Goal: Transaction & Acquisition: Register for event/course

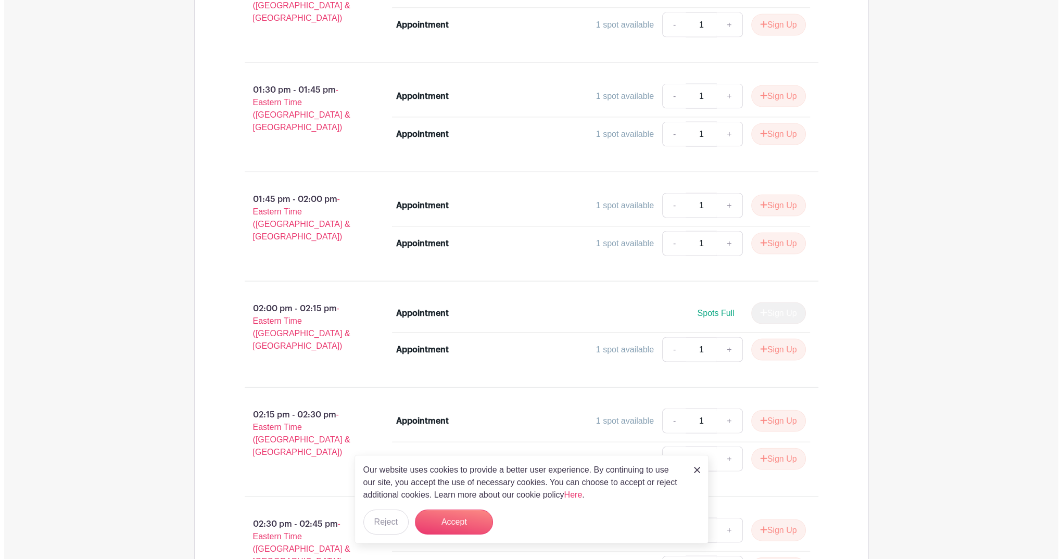
scroll to position [3019, 0]
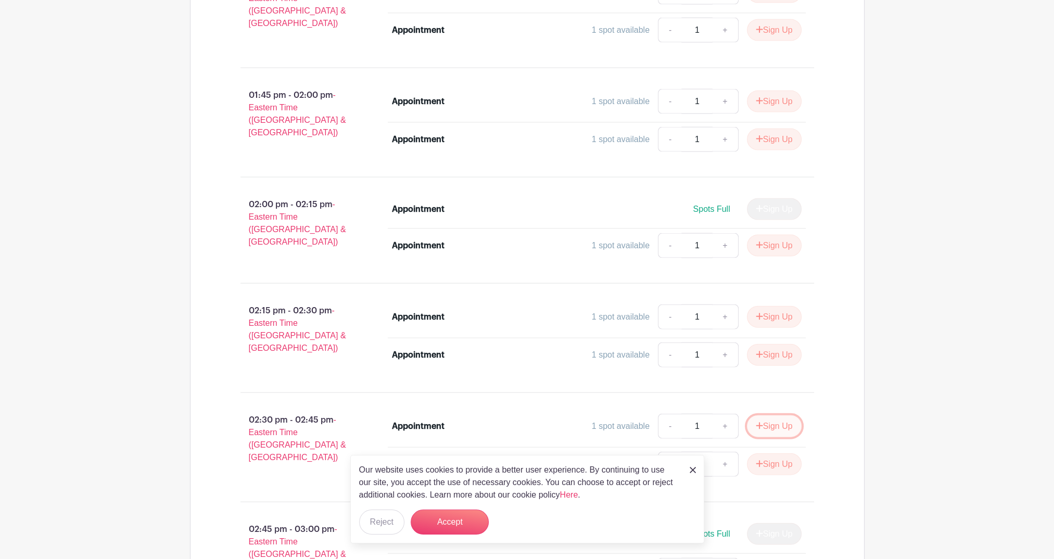
click at [763, 415] on button "Sign Up" at bounding box center [774, 426] width 55 height 22
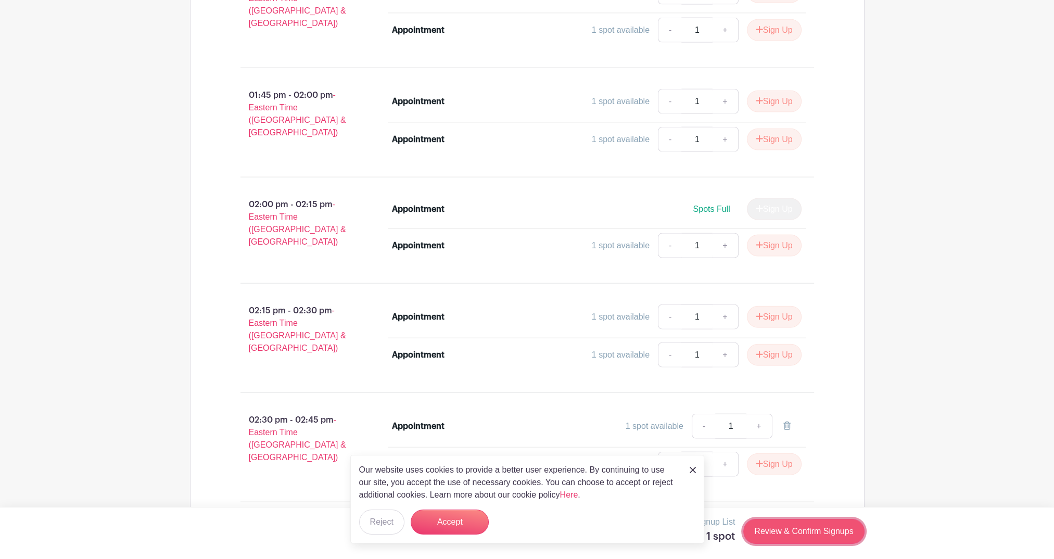
click at [808, 534] on link "Review & Confirm Signups" at bounding box center [803, 531] width 121 height 25
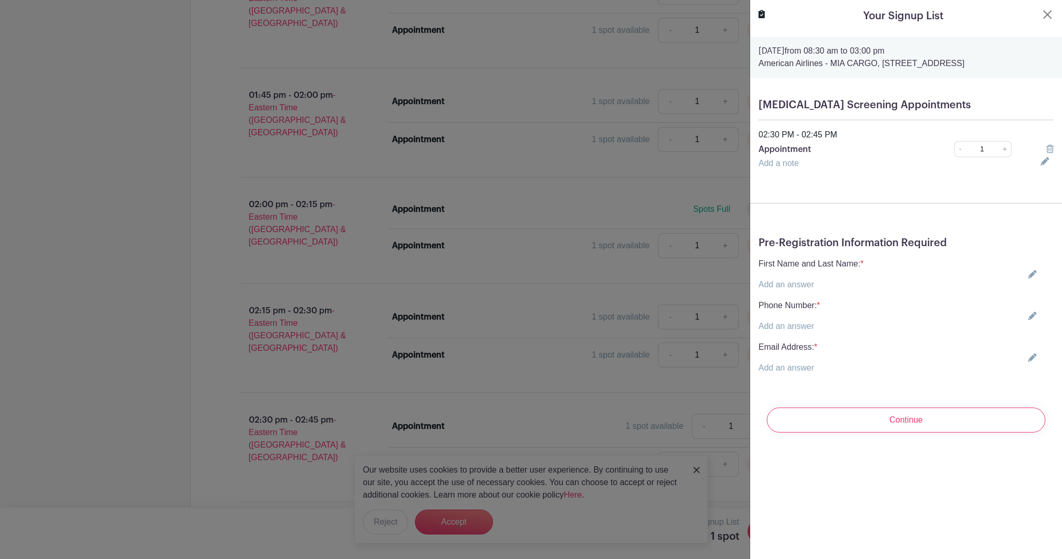
click at [1028, 279] on icon at bounding box center [1032, 274] width 8 height 8
click at [807, 303] on input "text" at bounding box center [817, 291] width 118 height 25
type input "[PERSON_NAME]"
click at [1029, 342] on div "Phone Number: * Add an answer" at bounding box center [905, 328] width 295 height 33
click at [1028, 333] on icon at bounding box center [1032, 328] width 8 height 8
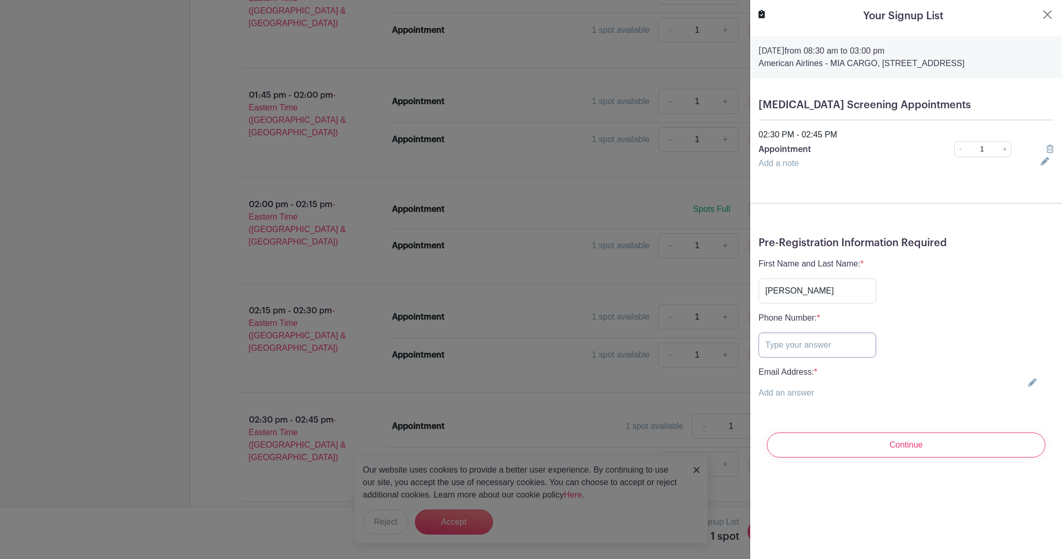
click at [846, 358] on input "text" at bounding box center [817, 345] width 118 height 25
type input "9543942357"
click at [1028, 387] on icon at bounding box center [1032, 382] width 8 height 8
click at [804, 412] on input "text" at bounding box center [817, 399] width 118 height 25
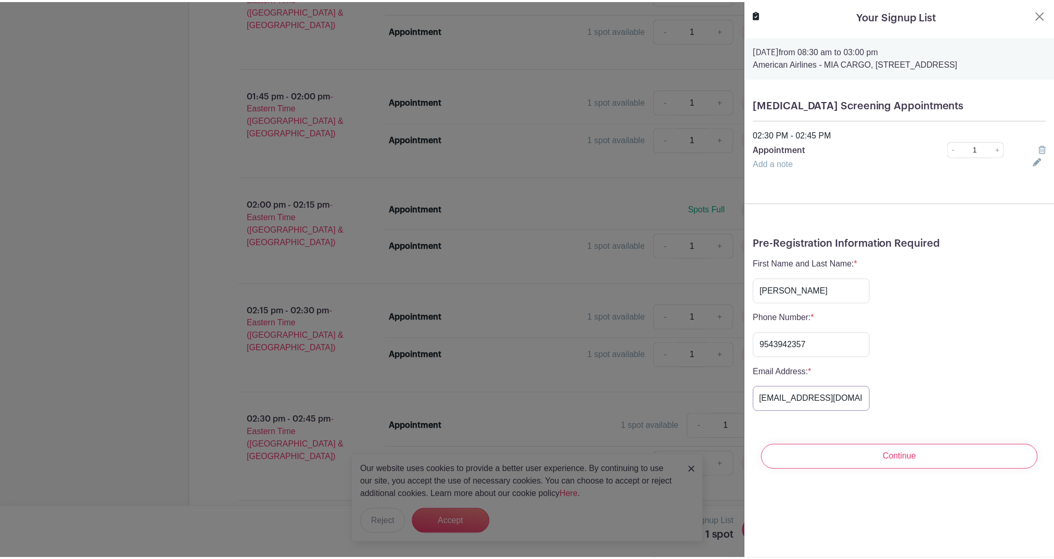
scroll to position [0, 0]
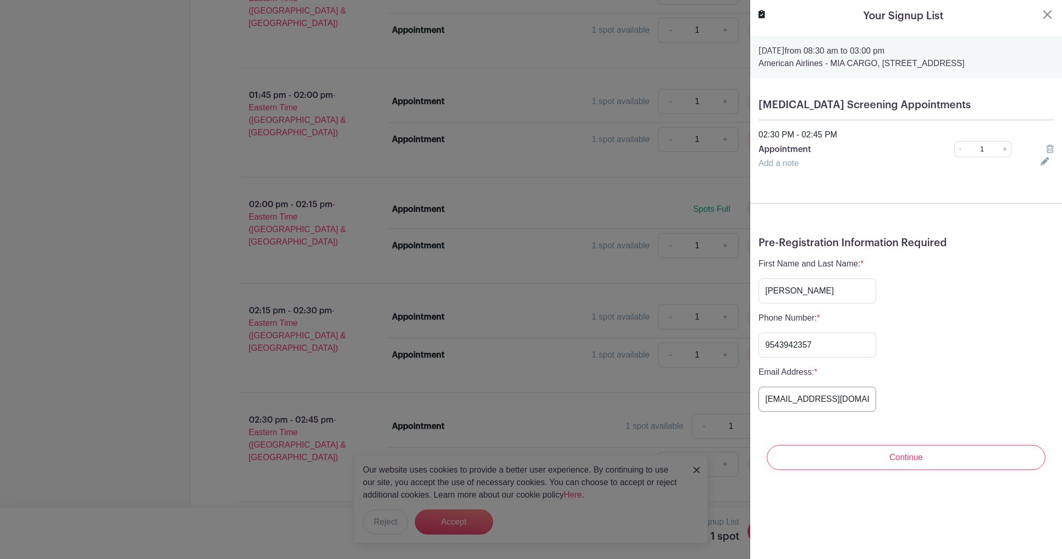
drag, startPoint x: 770, startPoint y: 409, endPoint x: 712, endPoint y: 405, distance: 59.0
type input "[EMAIL_ADDRESS][DOMAIN_NAME]"
click at [868, 470] on input "Continue" at bounding box center [906, 457] width 279 height 25
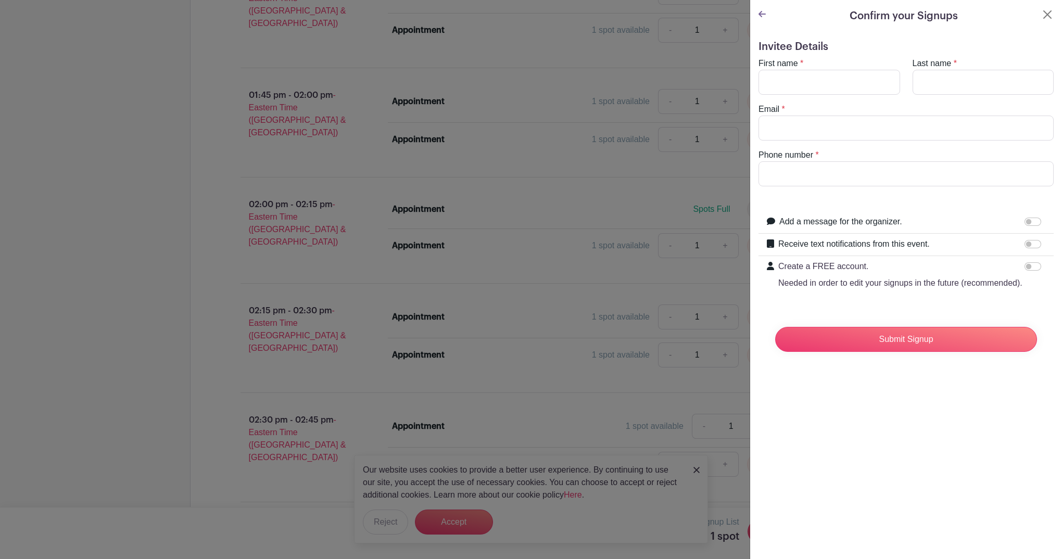
click at [765, 10] on link at bounding box center [761, 14] width 7 height 9
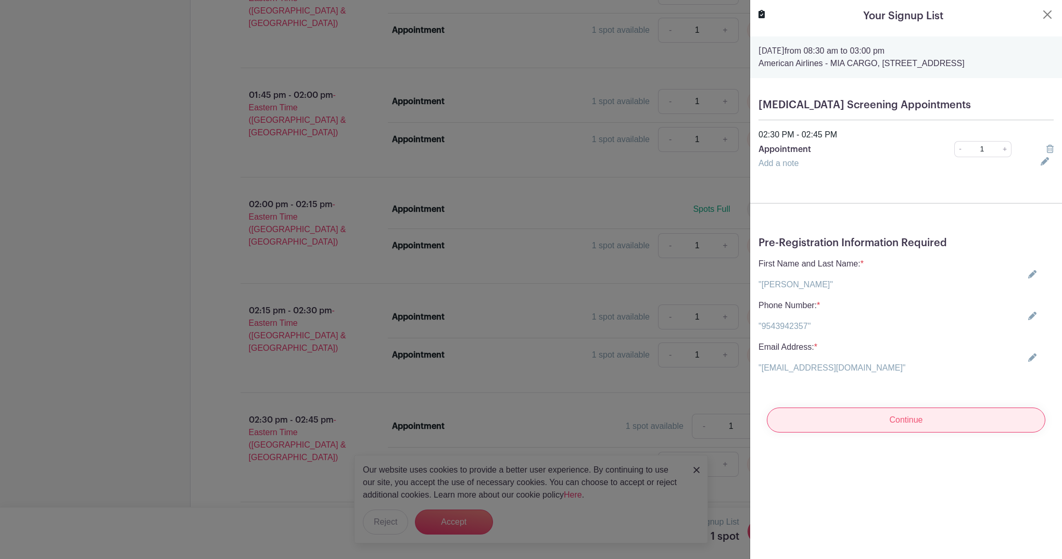
click at [960, 428] on input "Continue" at bounding box center [906, 420] width 279 height 25
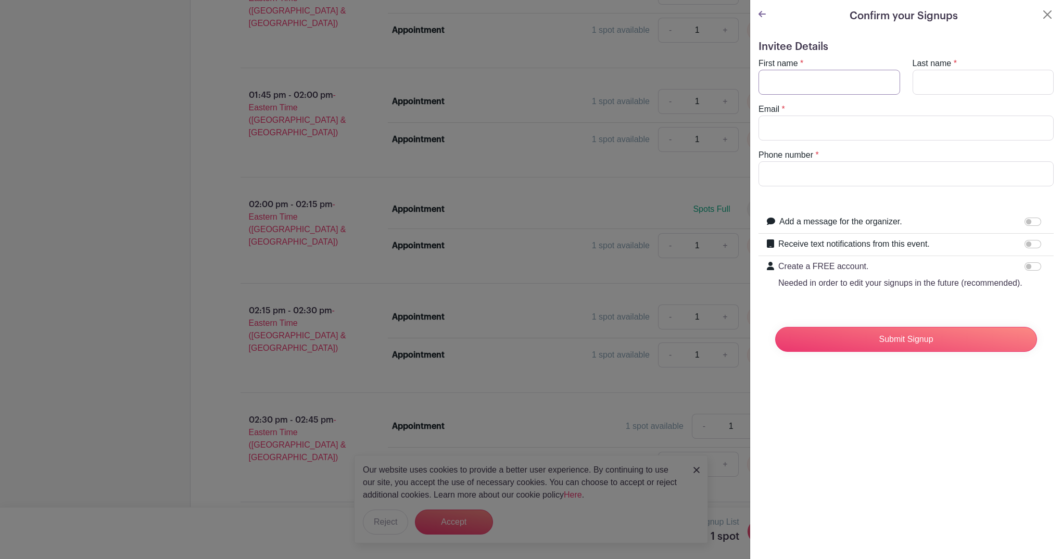
click at [827, 80] on input "First name" at bounding box center [829, 82] width 142 height 25
type input "[PERSON_NAME]"
type input "Massa [PERSON_NAME]"
click at [785, 130] on input "Email" at bounding box center [905, 128] width 295 height 25
type input "[PERSON_NAME][EMAIL_ADDRESS][PERSON_NAME][DOMAIN_NAME]"
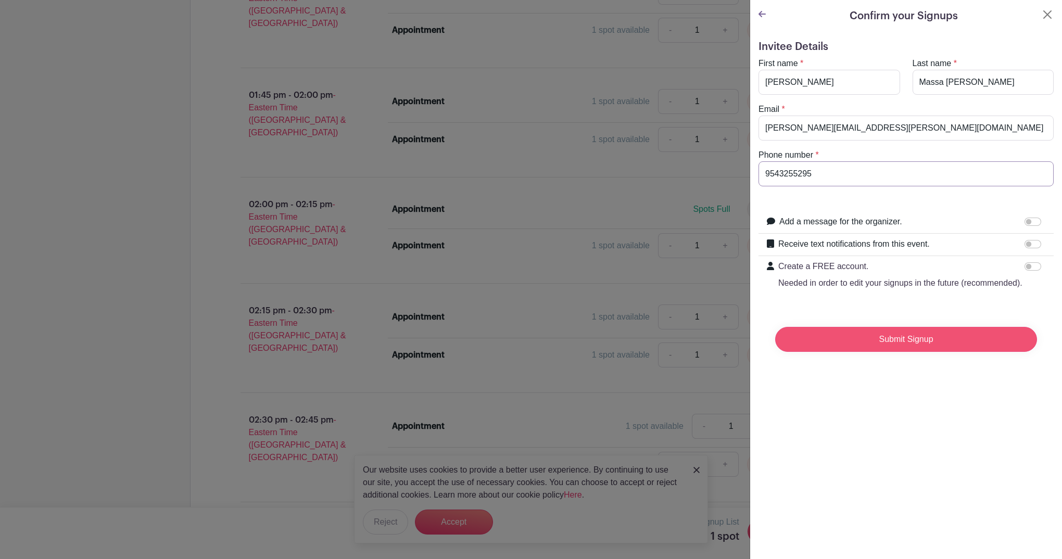
type input "9543255295"
click at [977, 352] on input "Submit Signup" at bounding box center [906, 339] width 262 height 25
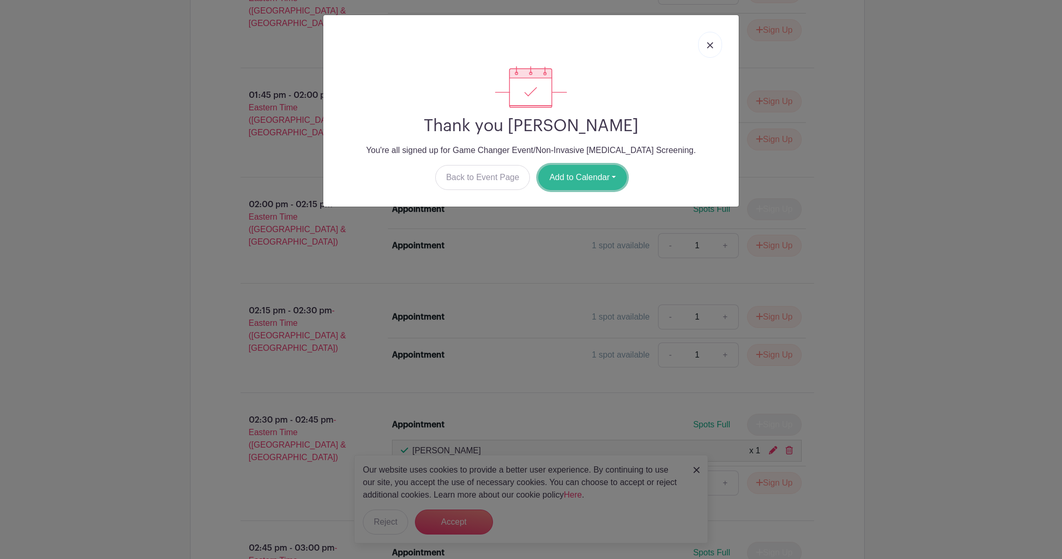
click at [597, 174] on button "Add to Calendar" at bounding box center [582, 177] width 88 height 25
click at [1006, 120] on div "Thank you [PERSON_NAME] You're all signed up for Game Changer Event/Non-Invasiv…" at bounding box center [531, 279] width 1062 height 559
